Goal: Task Accomplishment & Management: Use online tool/utility

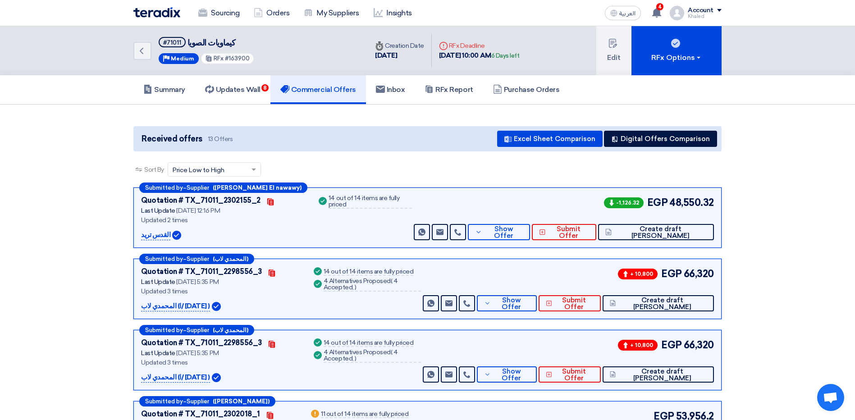
drag, startPoint x: 0, startPoint y: 0, endPoint x: 353, endPoint y: 94, distance: 364.9
click at [353, 94] on h5 "Commercial Offers" at bounding box center [318, 89] width 76 height 9
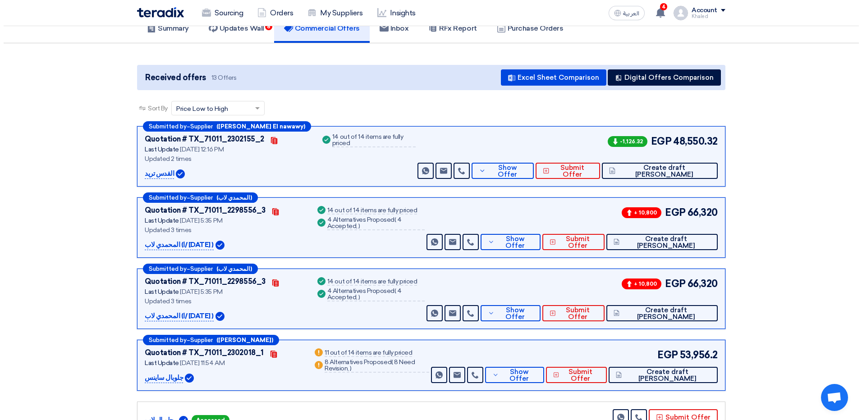
scroll to position [90, 0]
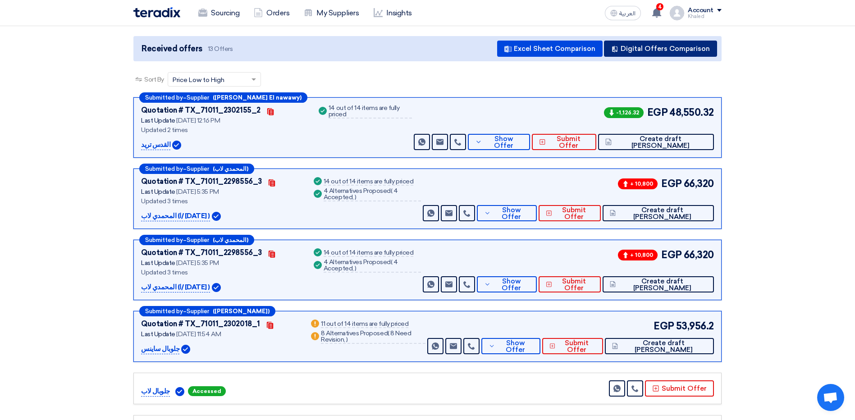
click at [660, 49] on button "Digital Offers Comparison" at bounding box center [660, 49] width 113 height 16
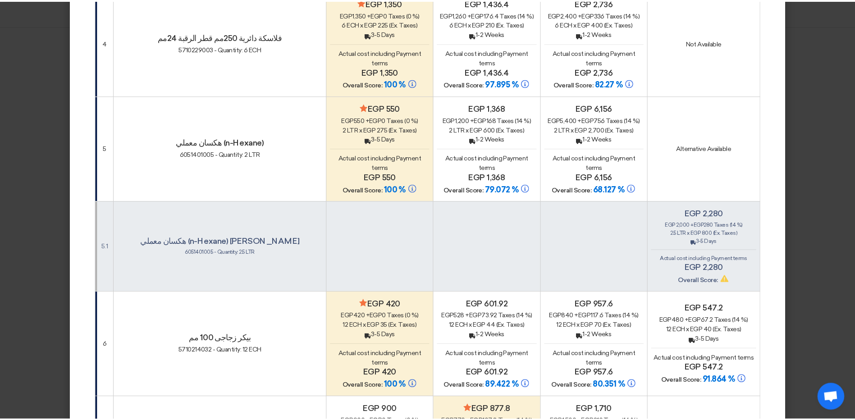
scroll to position [0, 0]
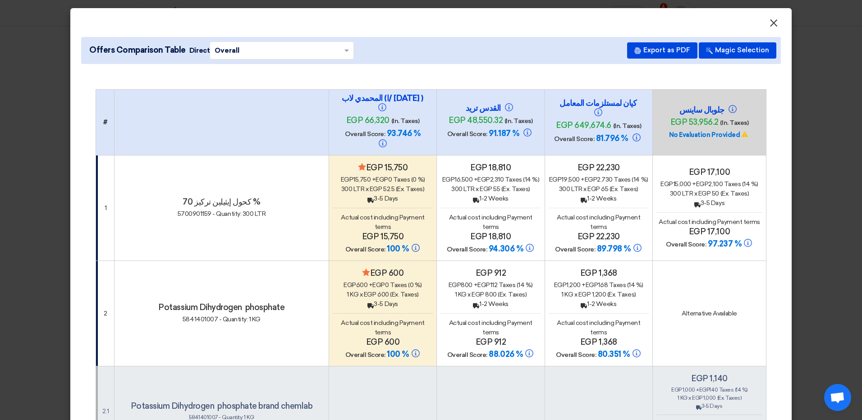
click at [772, 27] on span "×" at bounding box center [773, 25] width 9 height 18
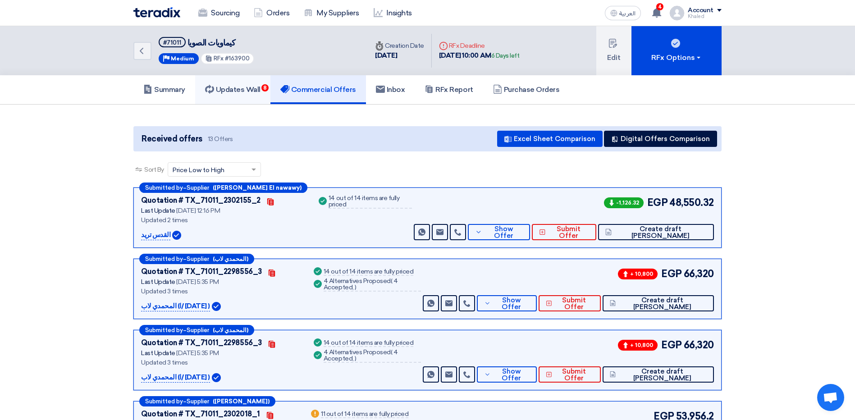
click at [266, 79] on link "Updates Wall 8" at bounding box center [232, 89] width 75 height 29
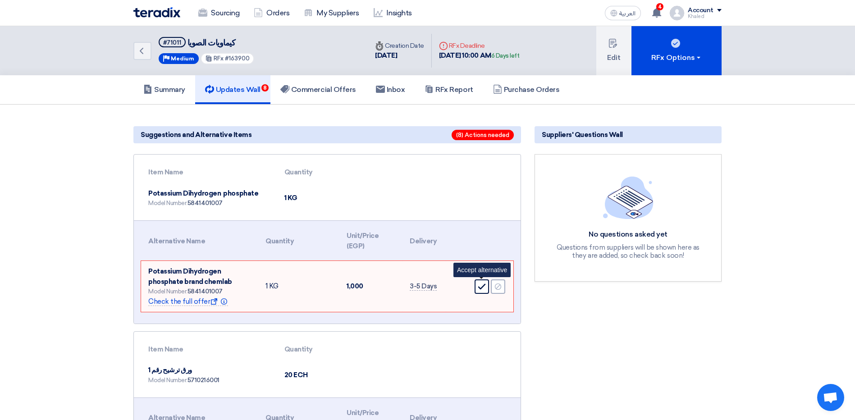
click at [488, 289] on div "Accept" at bounding box center [482, 287] width 14 height 14
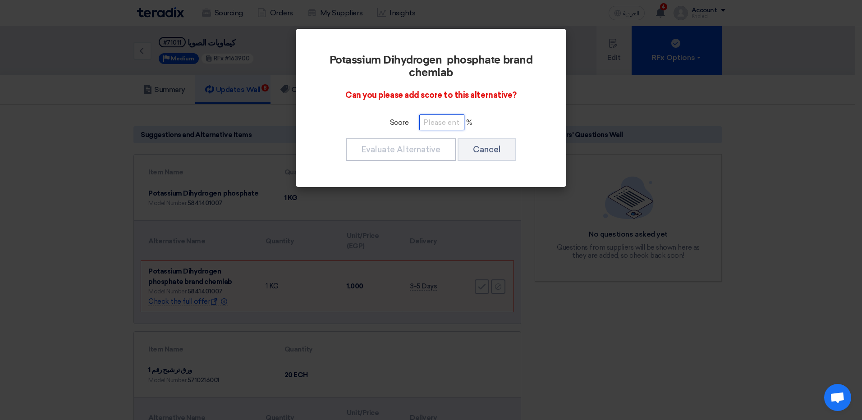
click at [446, 119] on input "number" at bounding box center [441, 123] width 45 height 16
type input "100"
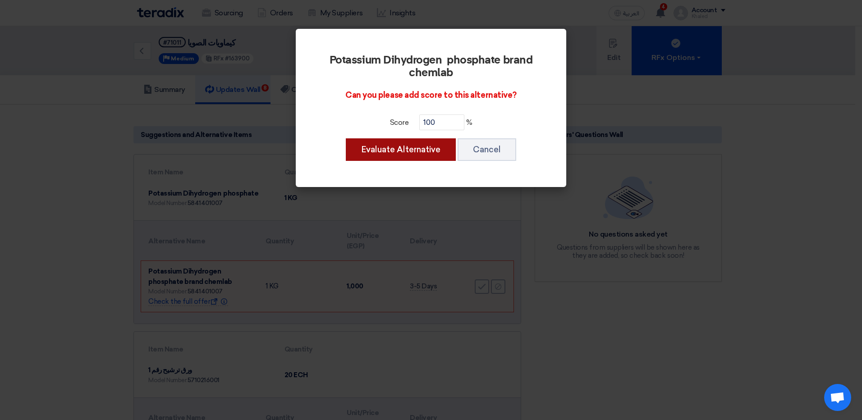
click at [451, 147] on button "Evaluate Alternative" at bounding box center [401, 149] width 110 height 23
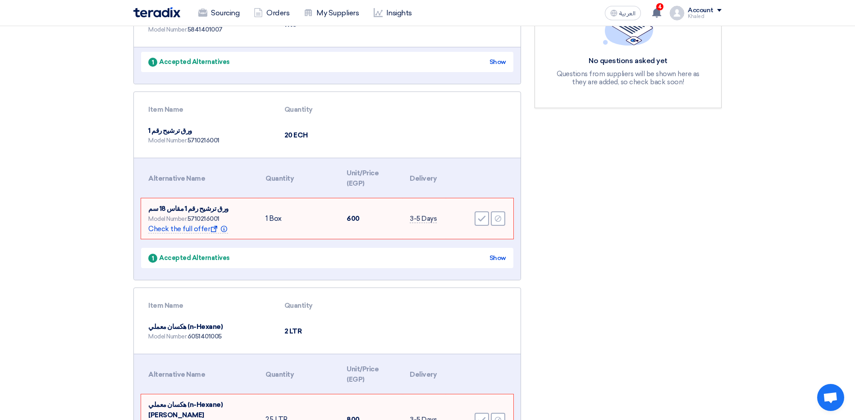
scroll to position [225, 0]
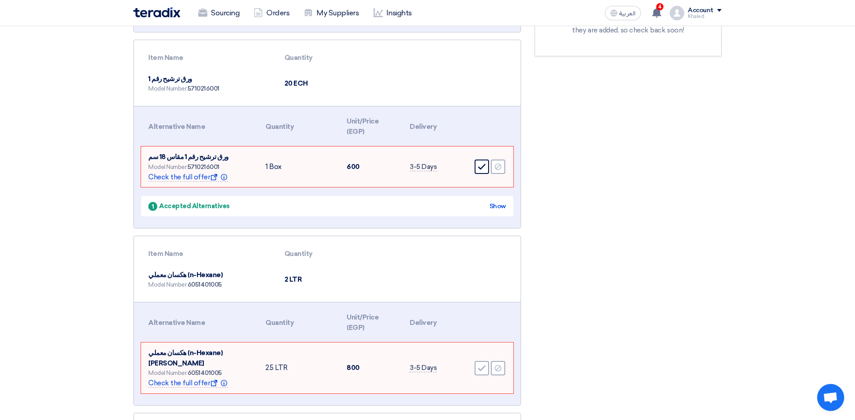
click at [476, 166] on div "Accept" at bounding box center [482, 167] width 14 height 14
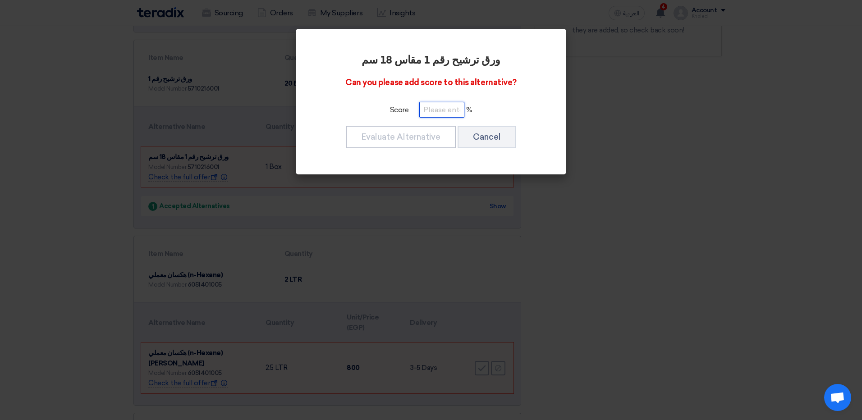
click at [439, 110] on input "number" at bounding box center [441, 110] width 45 height 16
type input "100"
click at [363, 128] on button "Evaluate Alternative" at bounding box center [401, 137] width 110 height 23
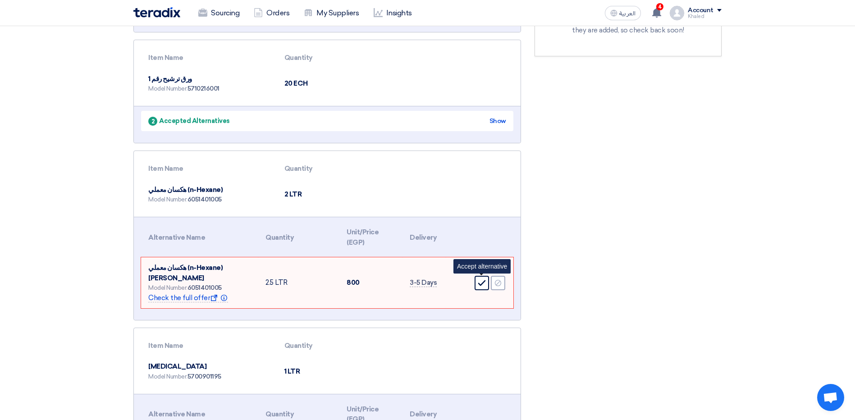
click at [480, 283] on icon "Accept" at bounding box center [482, 283] width 8 height 8
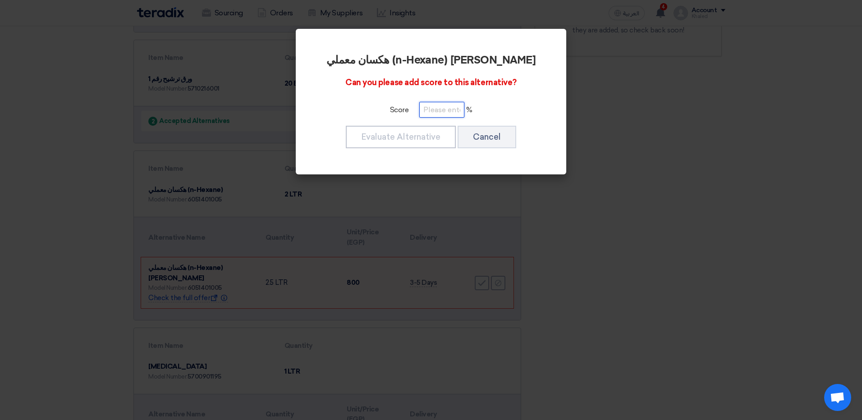
click at [435, 116] on input "number" at bounding box center [441, 110] width 45 height 16
type input "100"
click at [393, 146] on button "Evaluate Alternative" at bounding box center [401, 137] width 110 height 23
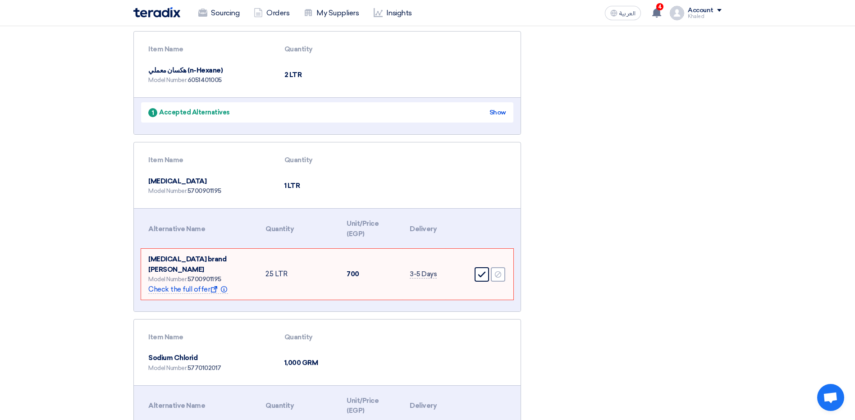
scroll to position [361, 0]
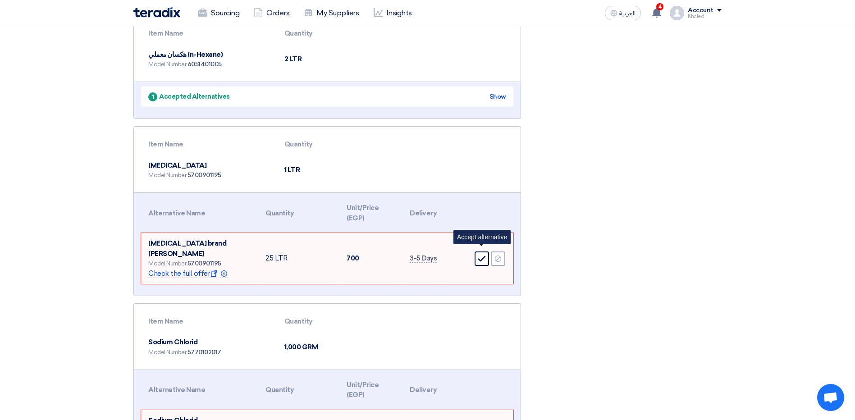
click at [486, 256] on div "Accept" at bounding box center [482, 259] width 14 height 14
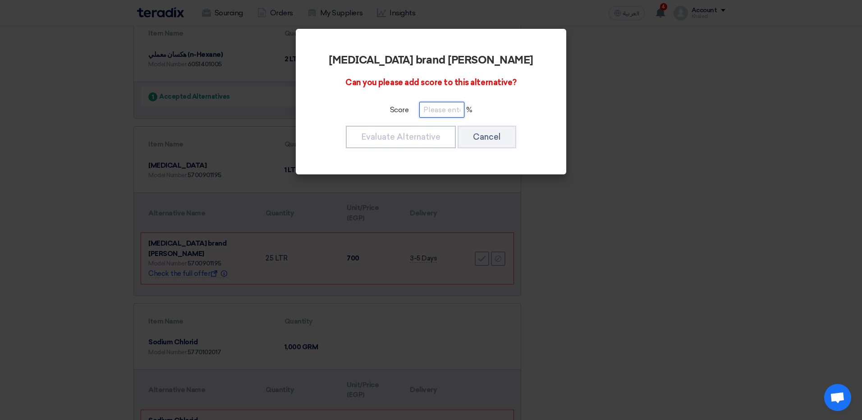
drag, startPoint x: 432, startPoint y: 117, endPoint x: 441, endPoint y: 114, distance: 9.6
click at [438, 116] on input "number" at bounding box center [441, 110] width 45 height 16
type input "100"
click at [384, 140] on button "Evaluate Alternative" at bounding box center [401, 137] width 110 height 23
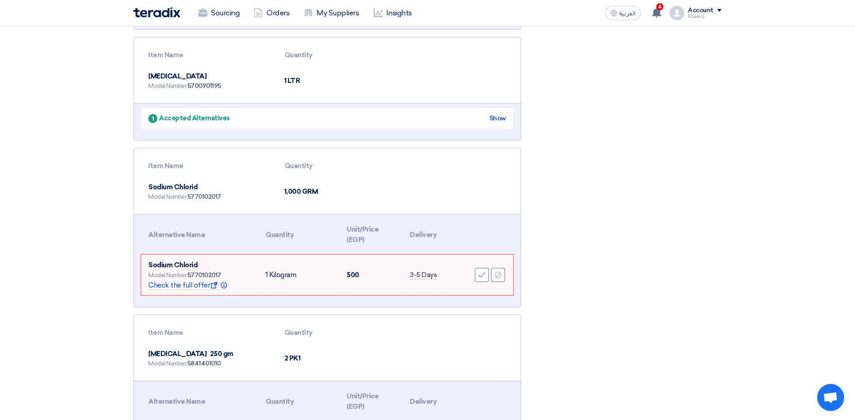
scroll to position [451, 0]
click at [480, 271] on icon "Accept" at bounding box center [482, 274] width 8 height 8
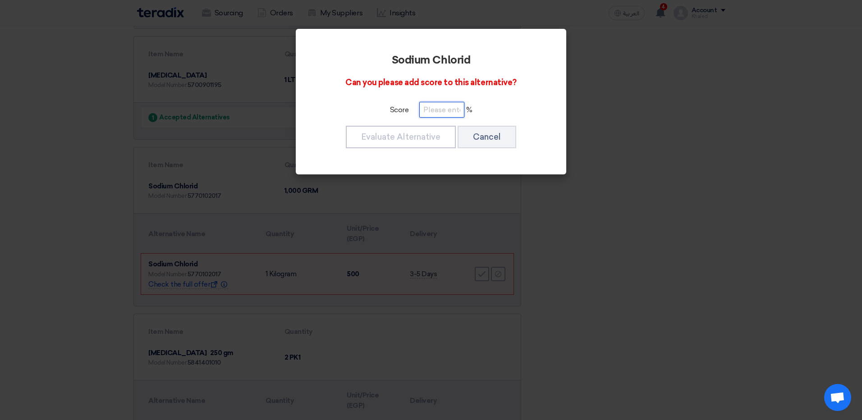
click at [440, 108] on input "number" at bounding box center [441, 110] width 45 height 16
type input "100"
click at [408, 128] on button "Evaluate Alternative" at bounding box center [401, 137] width 110 height 23
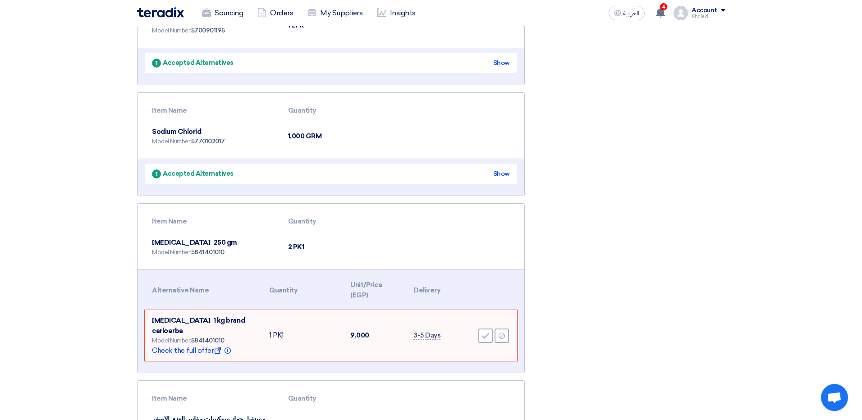
scroll to position [541, 0]
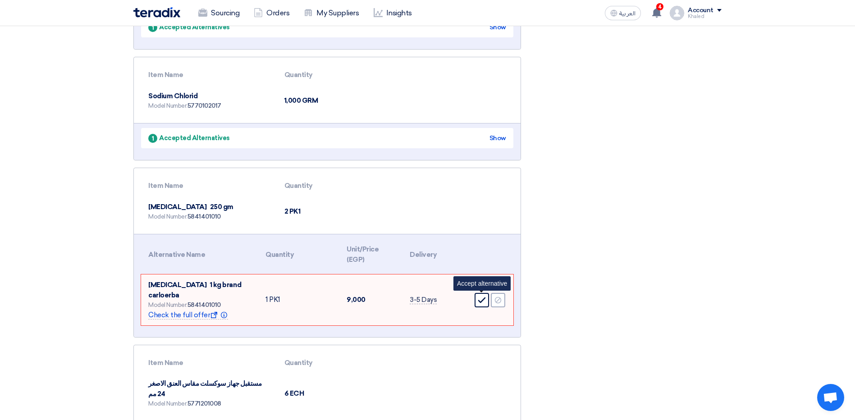
click at [485, 295] on div "Accept" at bounding box center [482, 300] width 14 height 14
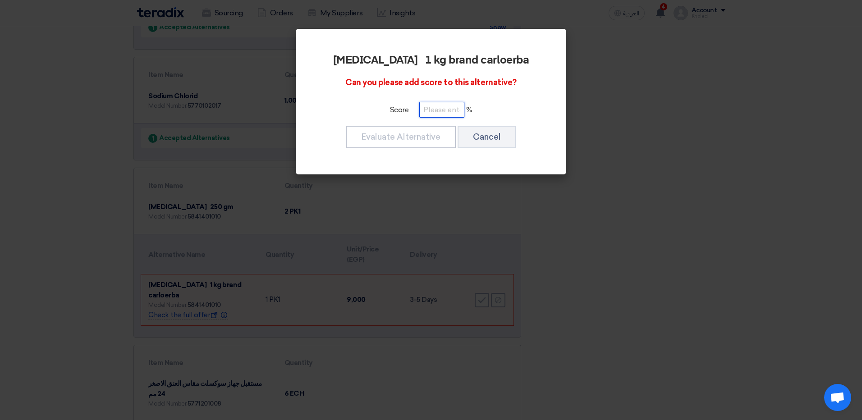
click at [427, 111] on input "number" at bounding box center [441, 110] width 45 height 16
type input "100"
click at [371, 137] on button "Evaluate Alternative" at bounding box center [401, 137] width 110 height 23
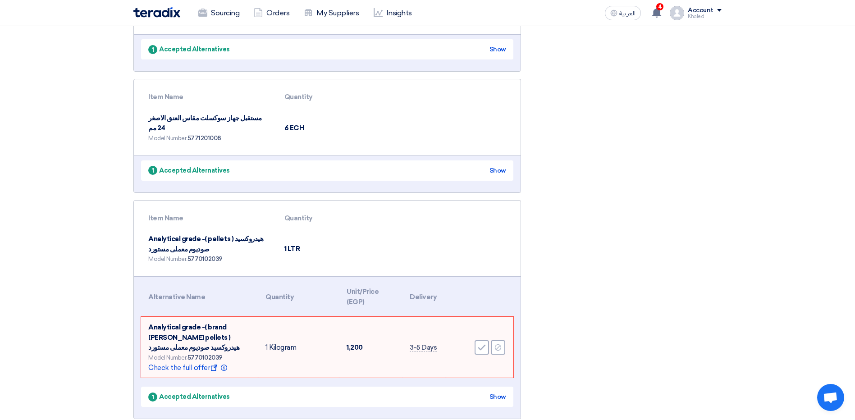
scroll to position [766, 0]
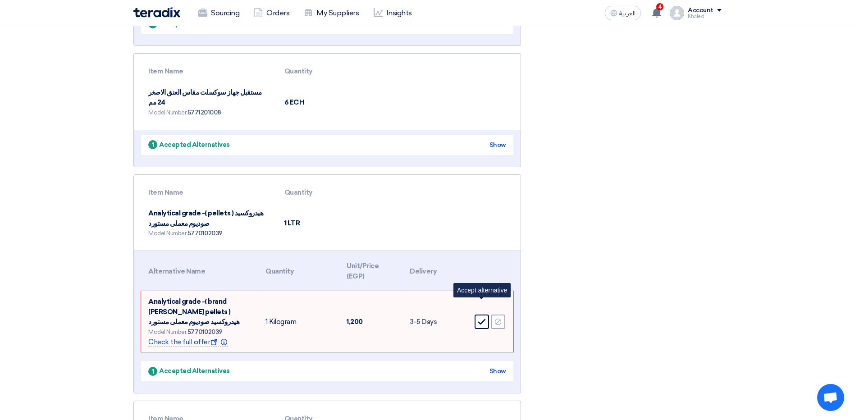
click at [481, 315] on div "Accept" at bounding box center [482, 322] width 14 height 14
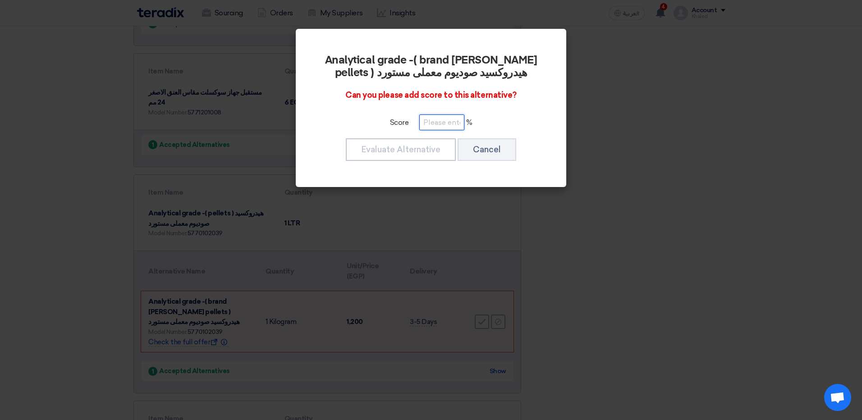
click at [438, 123] on input "number" at bounding box center [441, 123] width 45 height 16
type input "100"
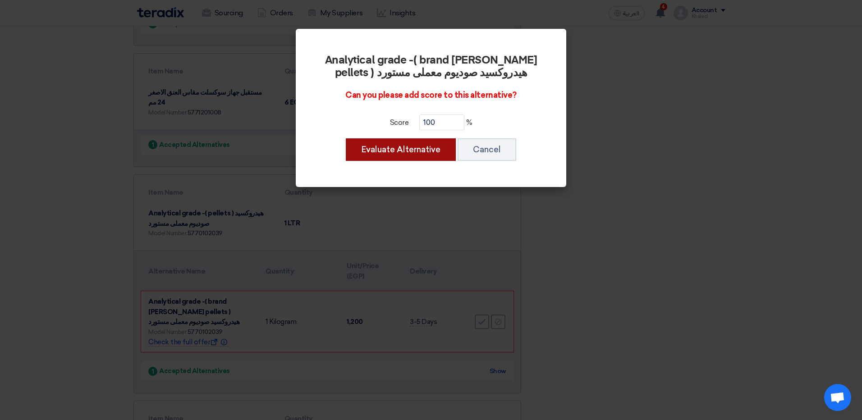
click at [415, 149] on button "Evaluate Alternative" at bounding box center [401, 149] width 110 height 23
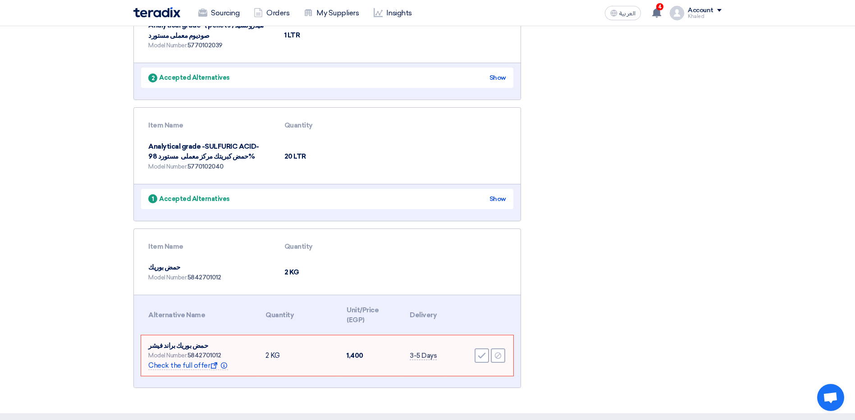
scroll to position [1037, 0]
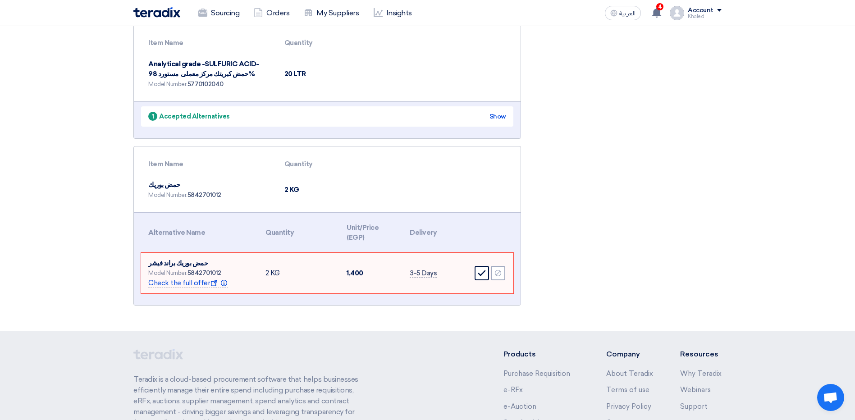
click at [477, 266] on div "Accept" at bounding box center [482, 273] width 14 height 14
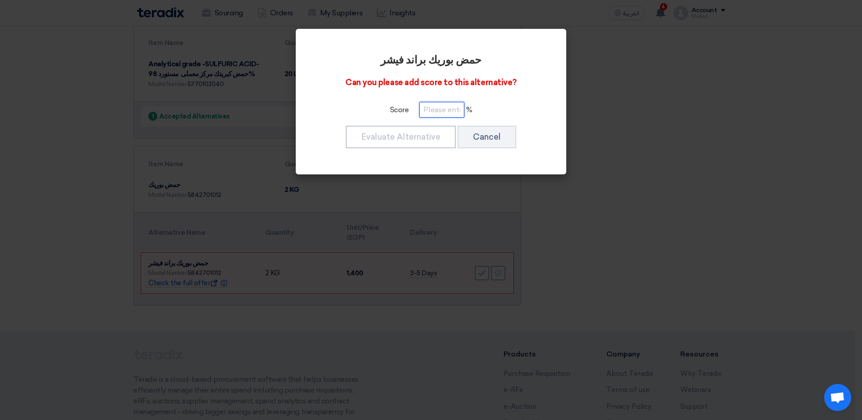
click at [444, 107] on input "number" at bounding box center [441, 110] width 45 height 16
type input "100"
click at [412, 128] on button "Evaluate Alternative" at bounding box center [401, 137] width 110 height 23
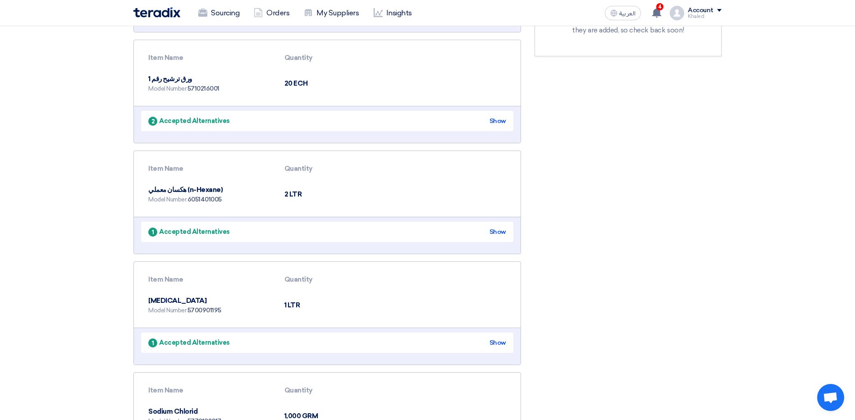
scroll to position [0, 0]
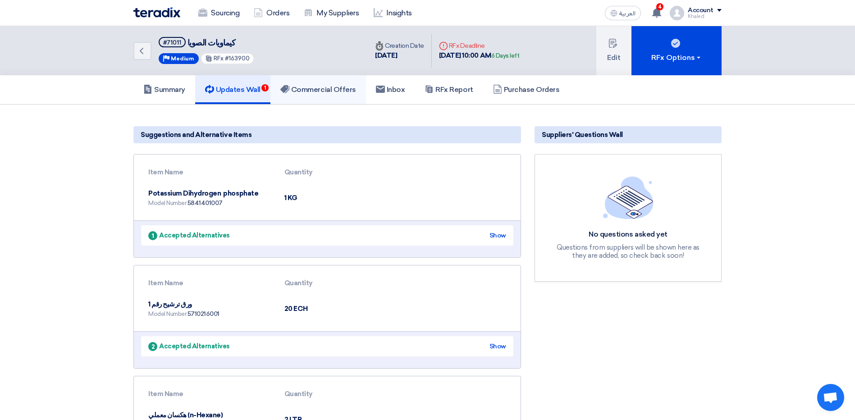
click at [343, 78] on link "Commercial Offers" at bounding box center [318, 89] width 96 height 29
